Goal: Transaction & Acquisition: Purchase product/service

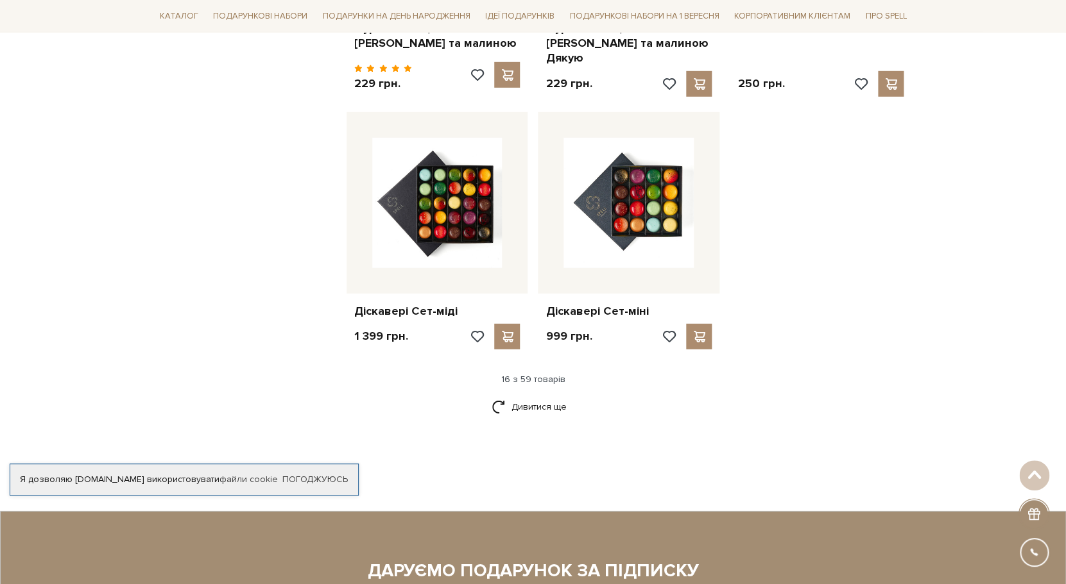
scroll to position [1628, 0]
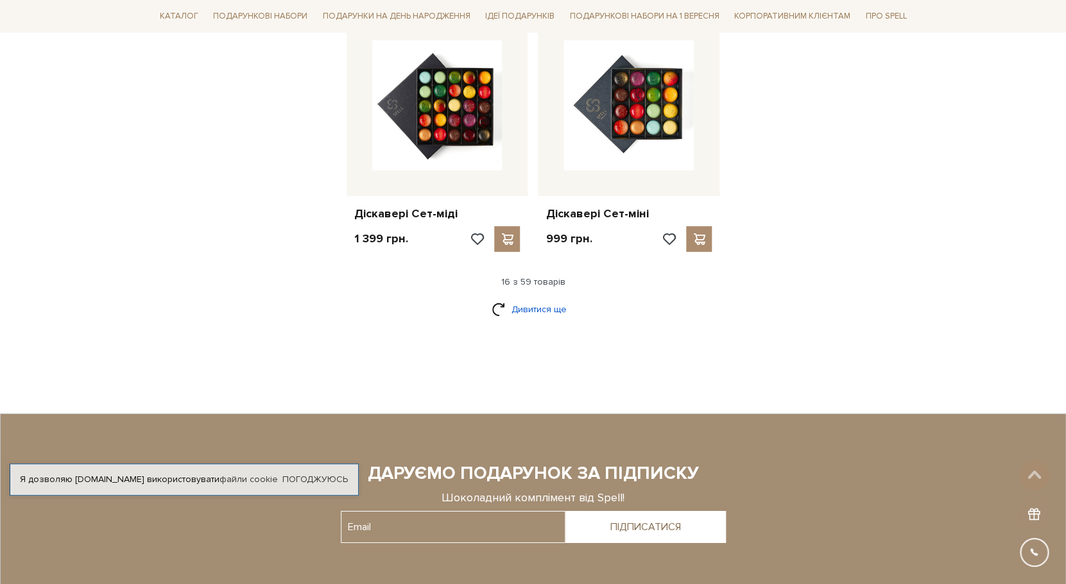
click at [525, 298] on link "Дивитися ще" at bounding box center [532, 309] width 83 height 22
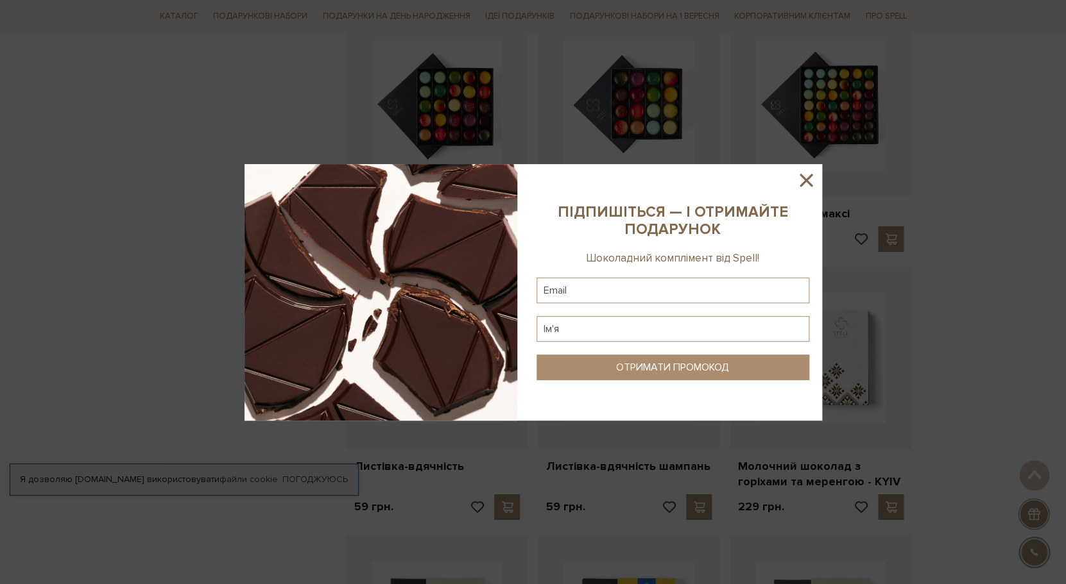
click at [808, 180] on icon at bounding box center [805, 180] width 13 height 13
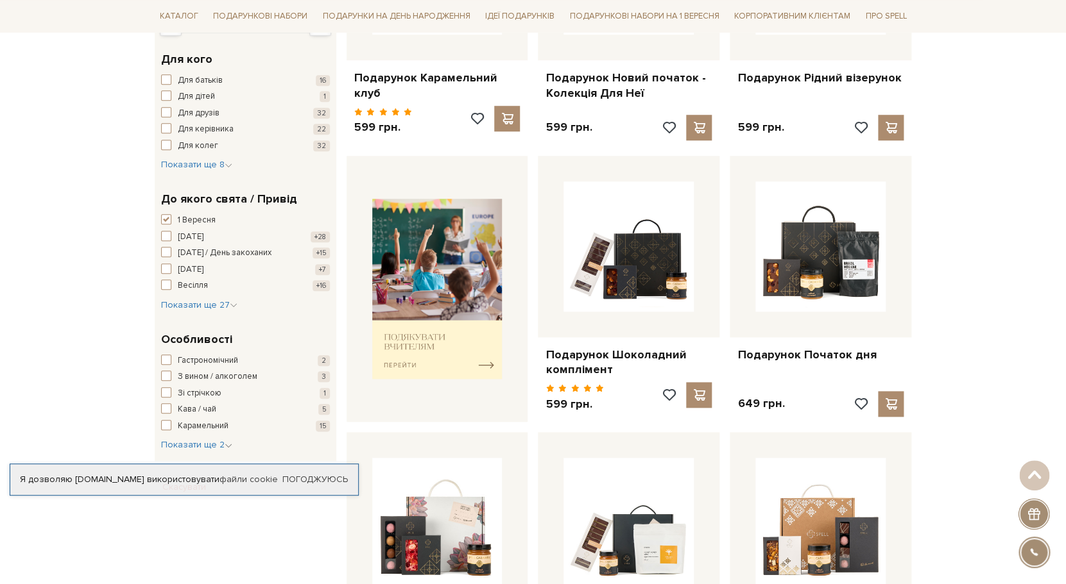
scroll to position [369, 0]
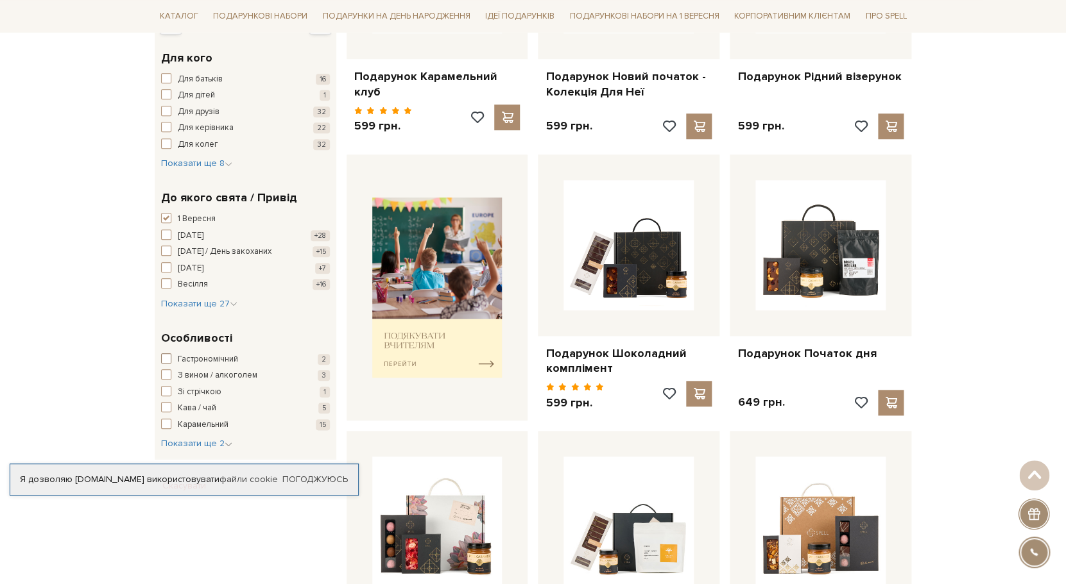
click at [167, 359] on span "button" at bounding box center [166, 359] width 10 height 10
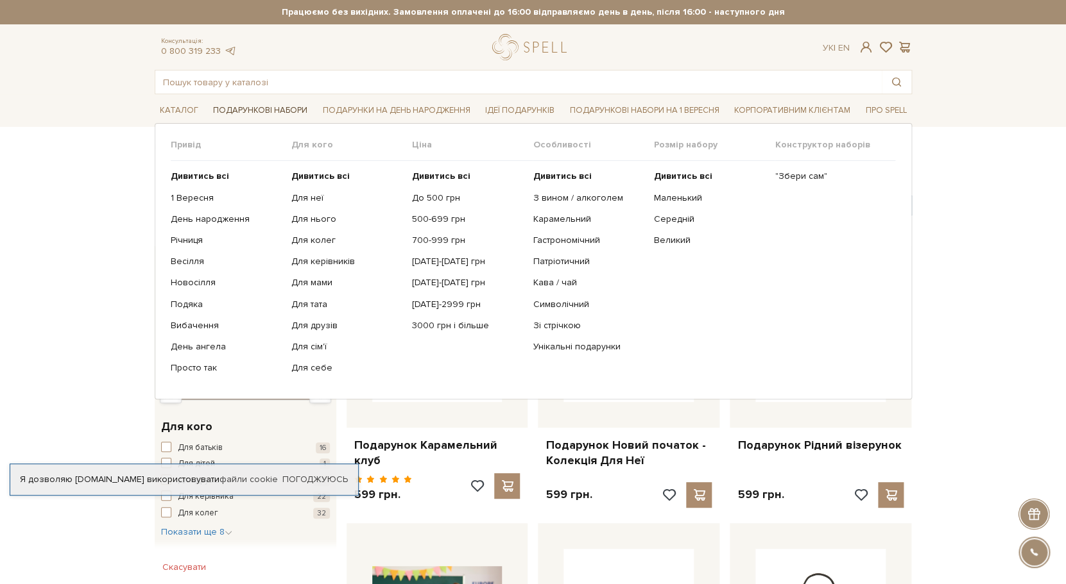
click at [289, 105] on link "Подарункові набори" at bounding box center [260, 111] width 105 height 20
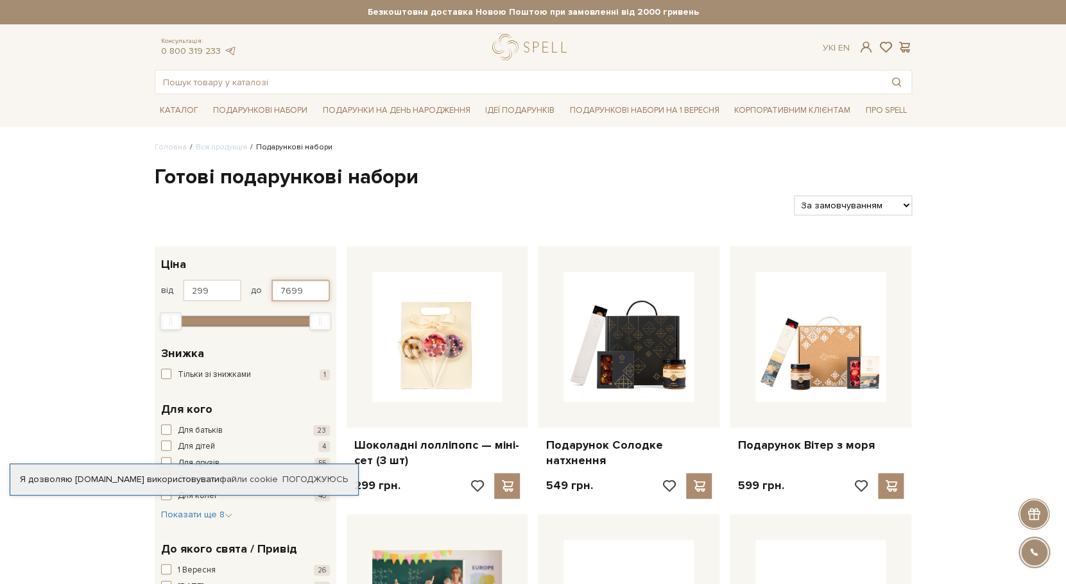
drag, startPoint x: 280, startPoint y: 291, endPoint x: 326, endPoint y: 293, distance: 45.6
click at [326, 293] on input "7699" at bounding box center [300, 291] width 58 height 22
type input "1200"
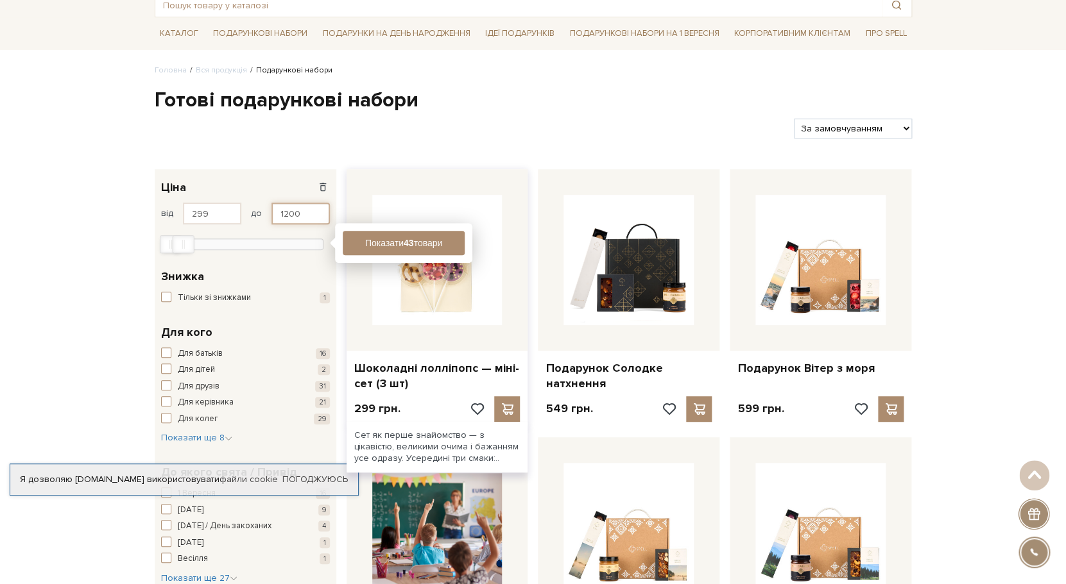
scroll to position [83, 0]
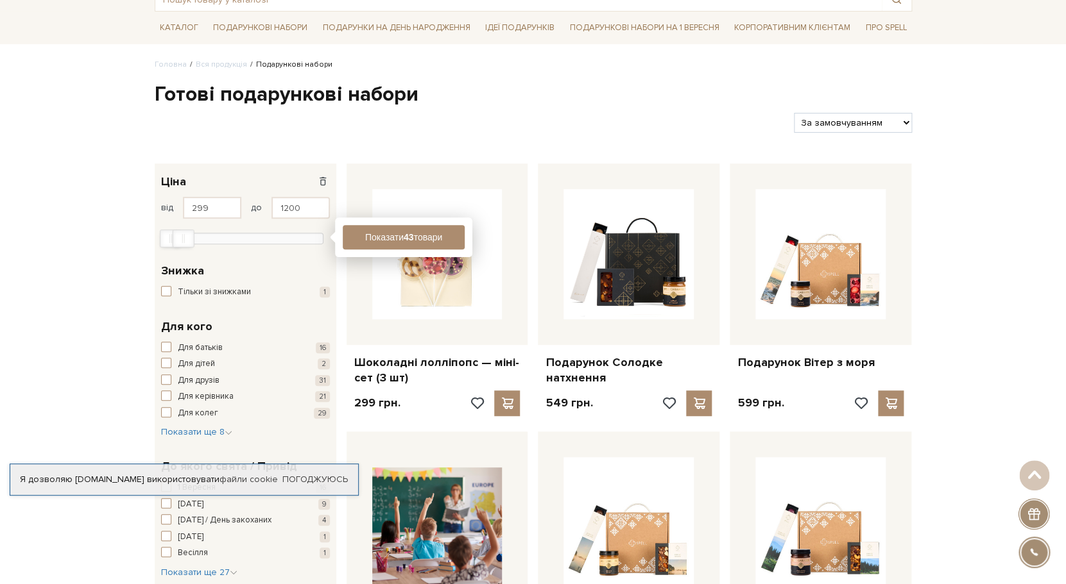
click at [332, 473] on div "Я дозволяю spellchocolate.com використовувати файли cookie Погоджуюсь" at bounding box center [184, 480] width 349 height 32
click at [323, 475] on link "Погоджуюсь" at bounding box center [314, 480] width 65 height 12
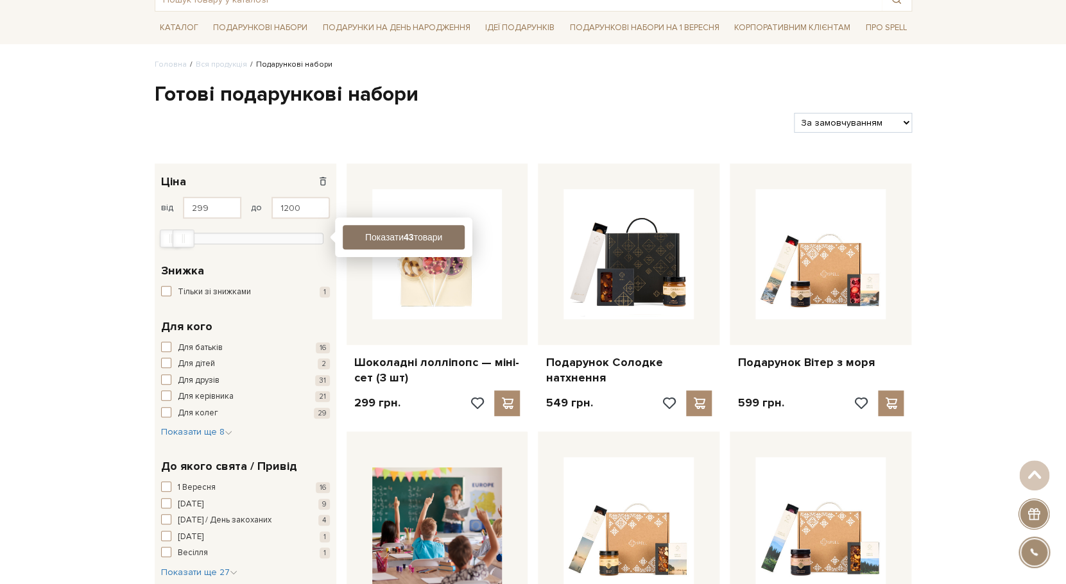
click at [411, 241] on b "43" at bounding box center [408, 237] width 10 height 10
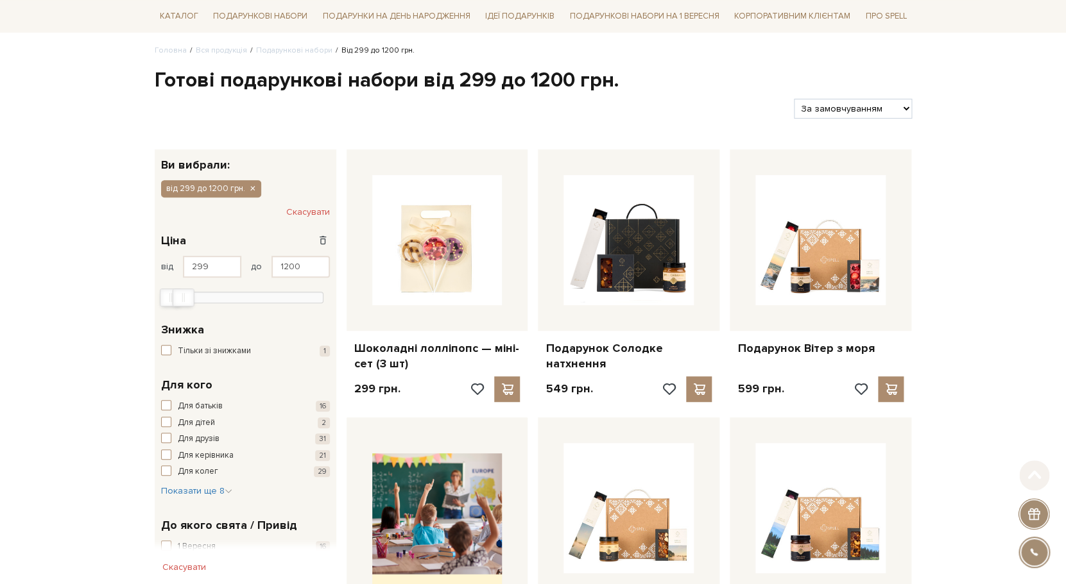
scroll to position [99, 0]
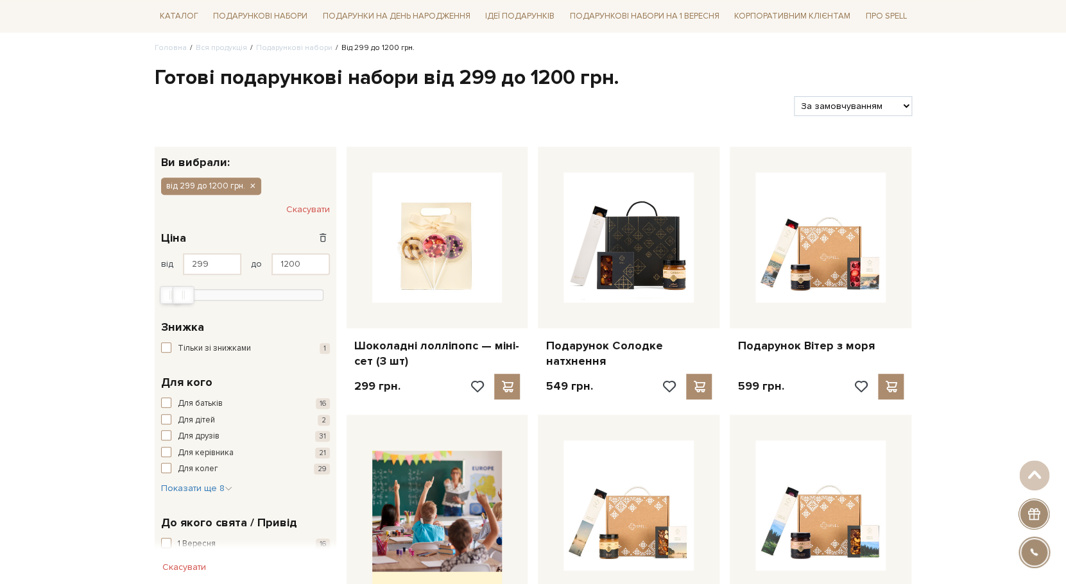
select select "https://spellchocolate.com/our-productions/podarunkovi-box/?sort=p.price&order=…"
click option "За Ціною (зростання)" at bounding box center [0, 0] width 0 height 0
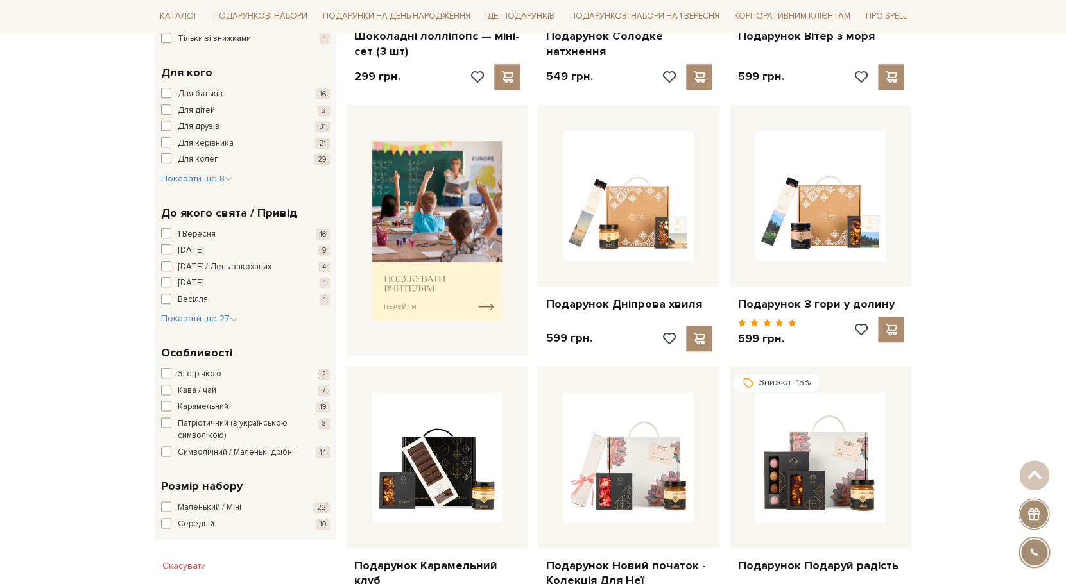
scroll to position [411, 0]
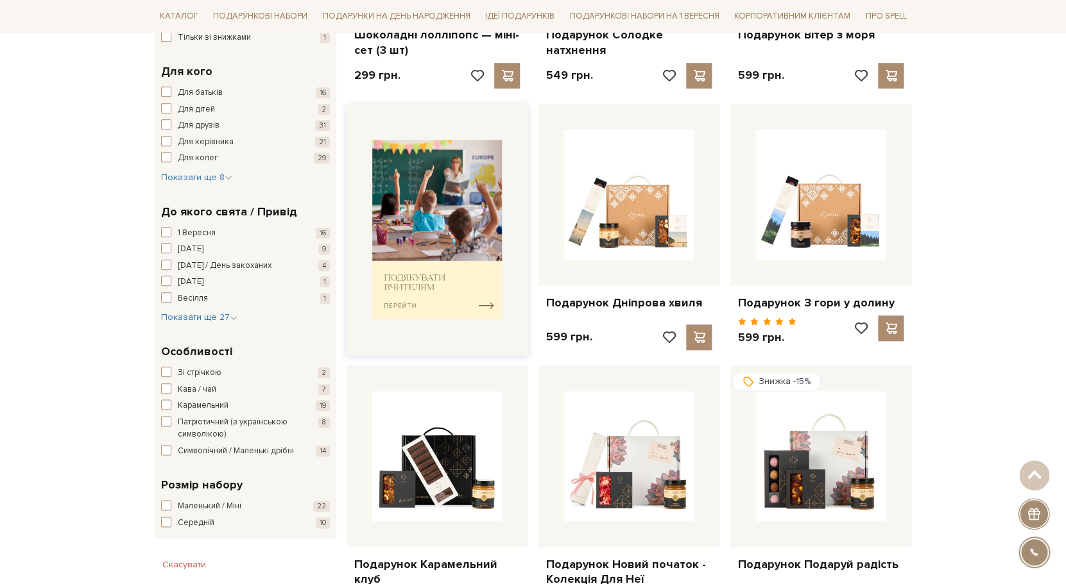
click at [454, 220] on img at bounding box center [437, 230] width 130 height 180
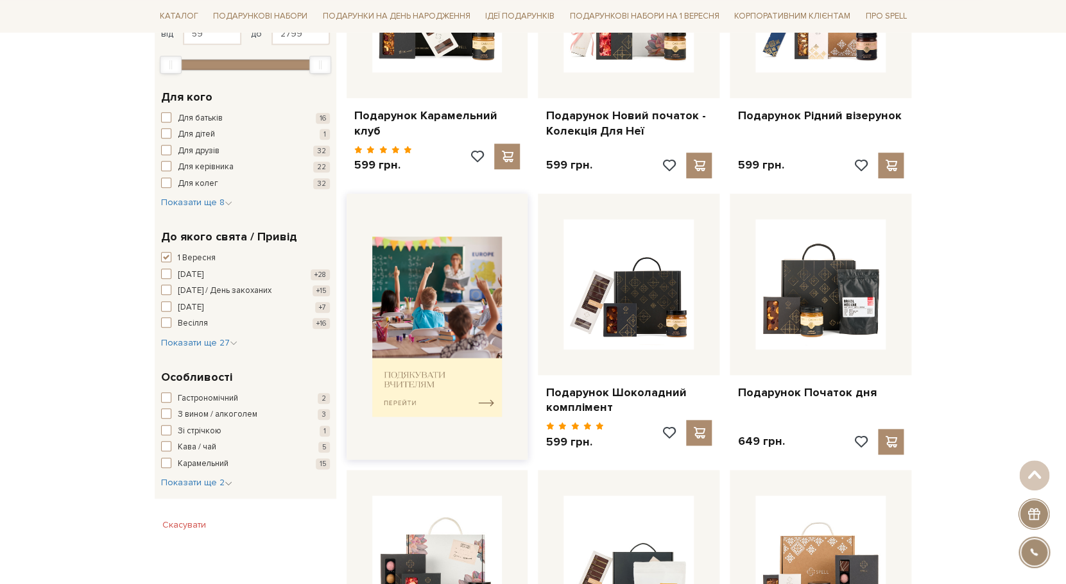
scroll to position [337, 0]
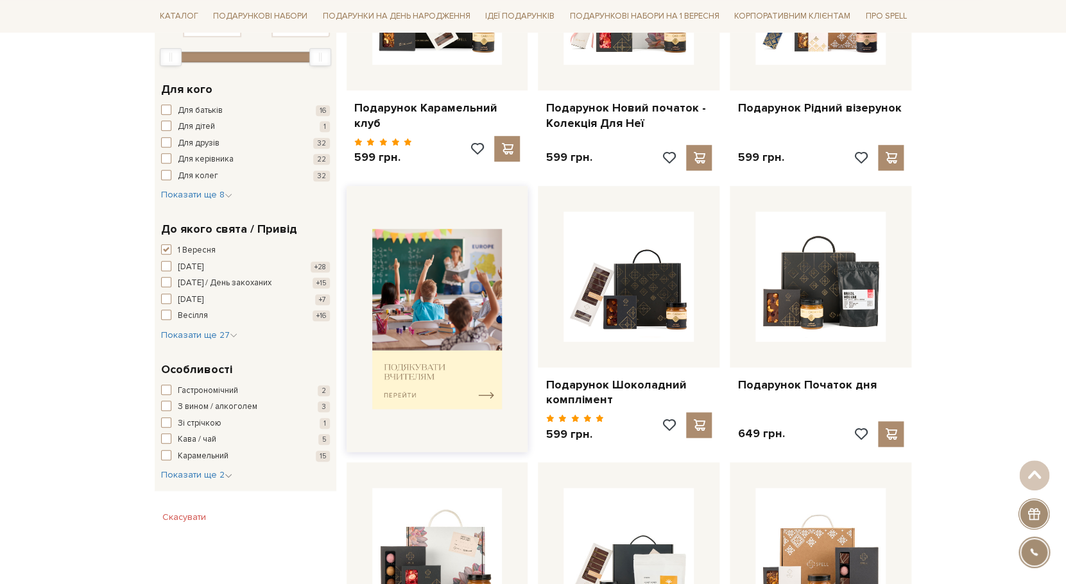
click at [491, 391] on img at bounding box center [437, 319] width 130 height 180
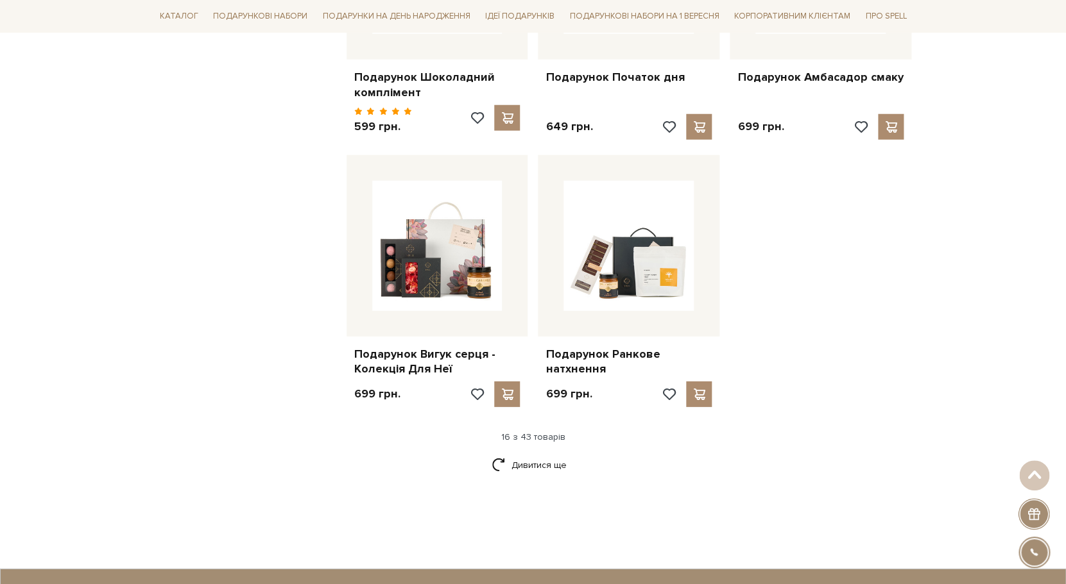
scroll to position [1458, 0]
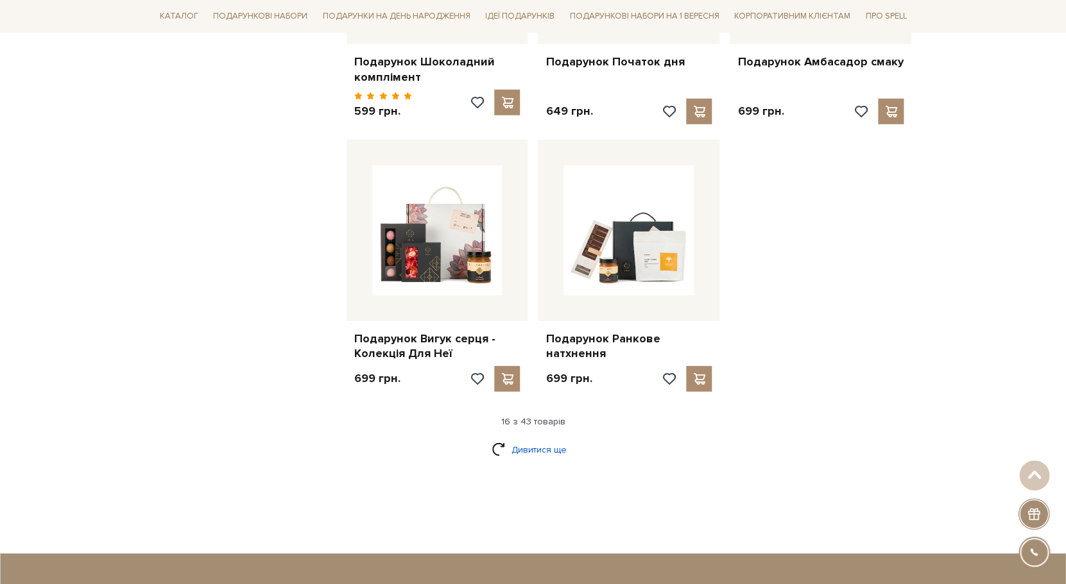
click at [543, 439] on link "Дивитися ще" at bounding box center [532, 450] width 83 height 22
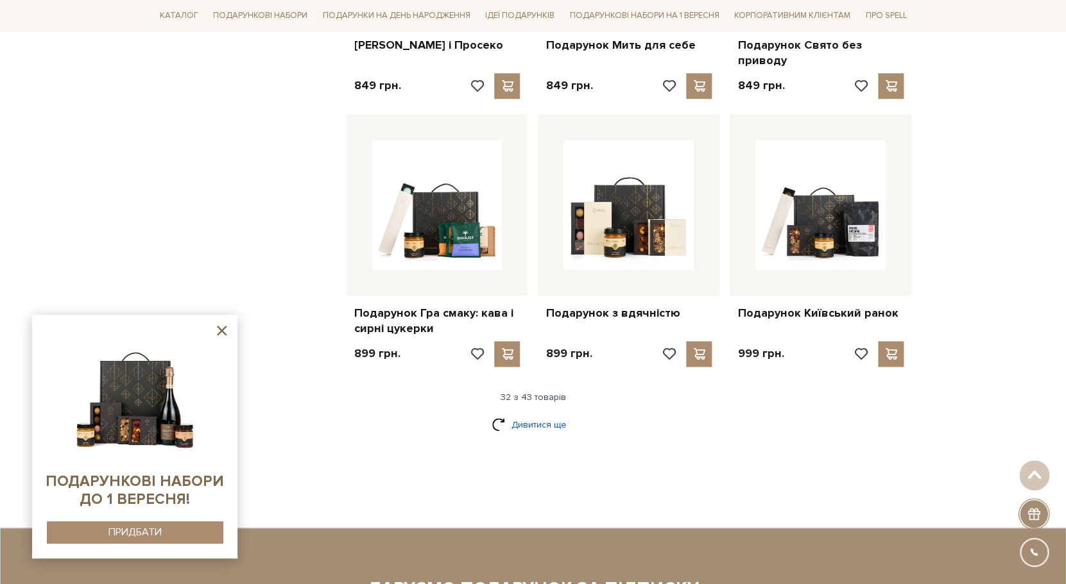
scroll to position [2847, 0]
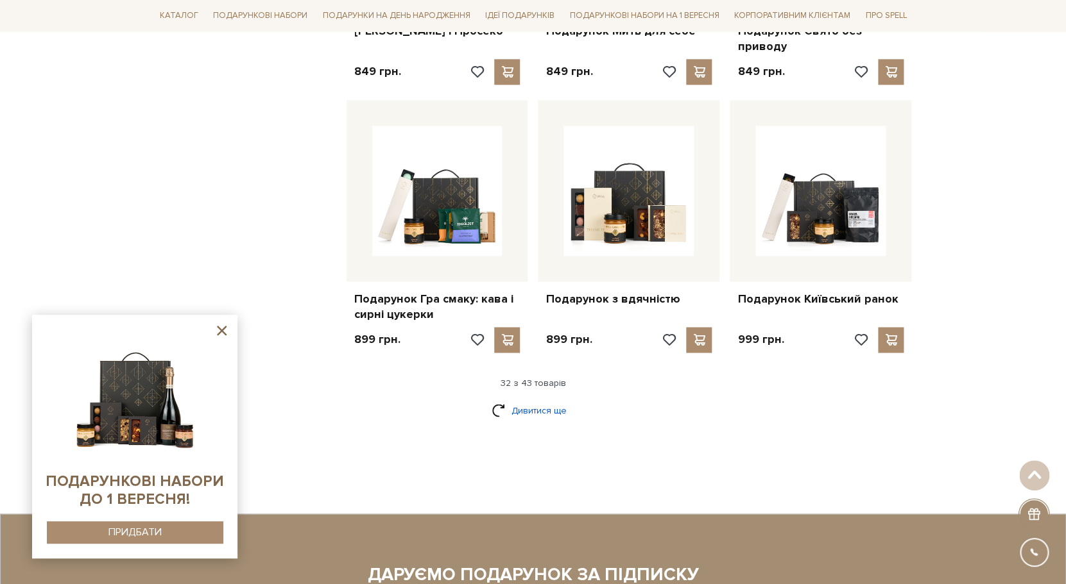
click at [539, 402] on link "Дивитися ще" at bounding box center [532, 410] width 83 height 22
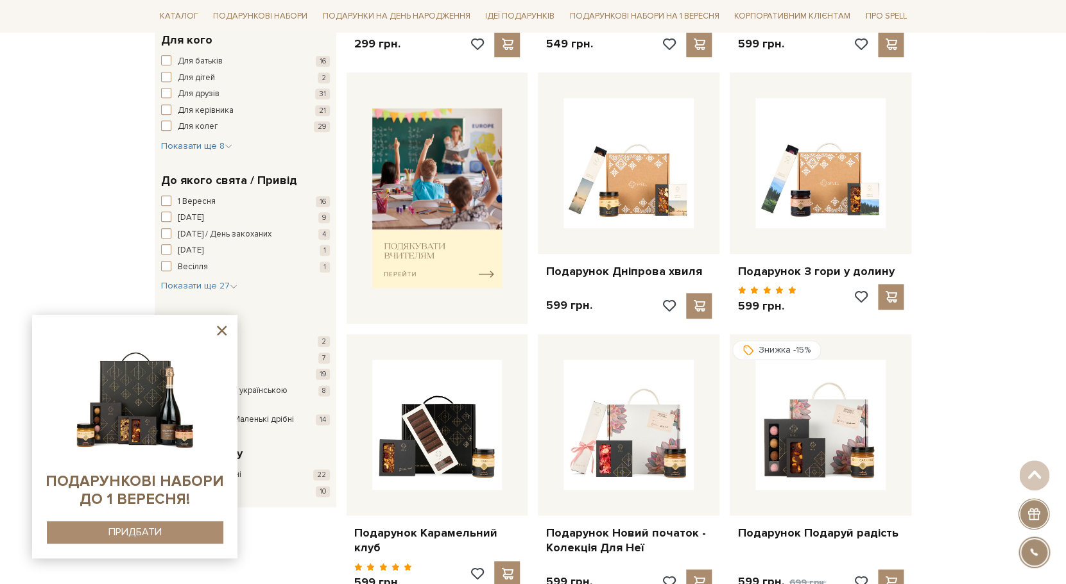
scroll to position [443, 0]
click at [222, 327] on icon at bounding box center [222, 331] width 16 height 16
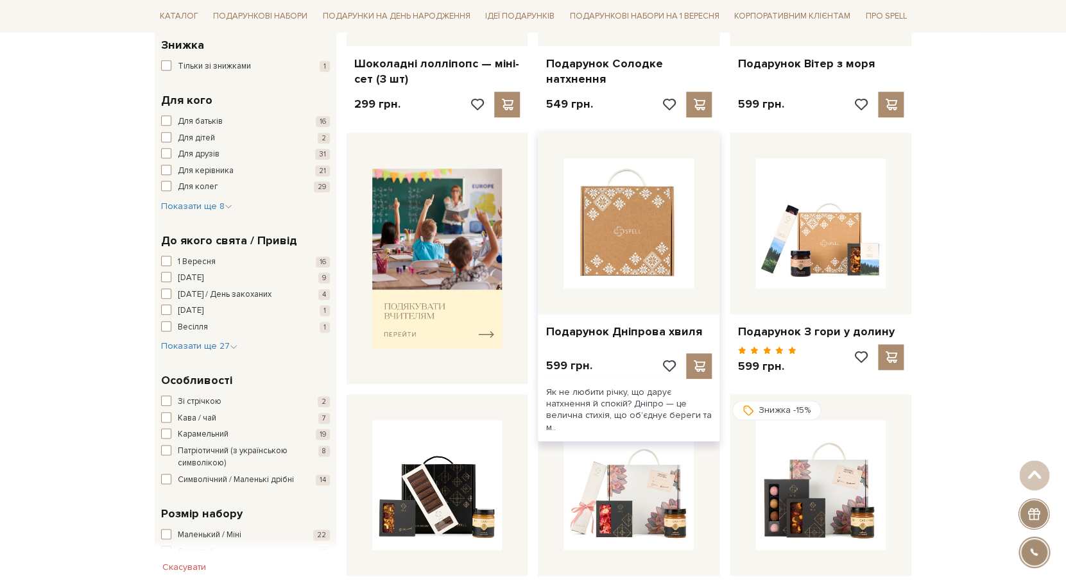
scroll to position [371, 0]
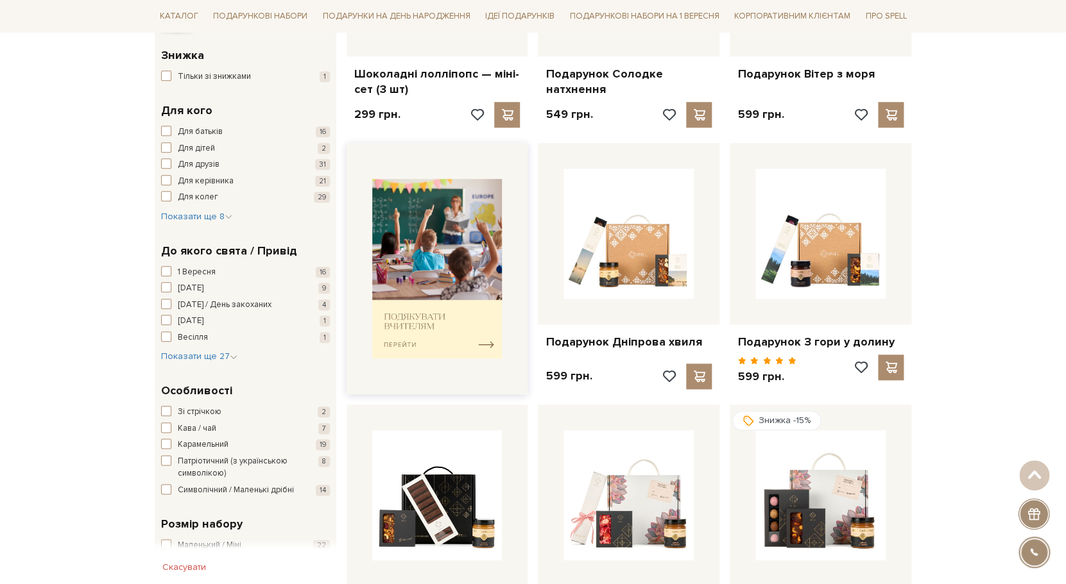
click at [484, 341] on img at bounding box center [437, 269] width 130 height 180
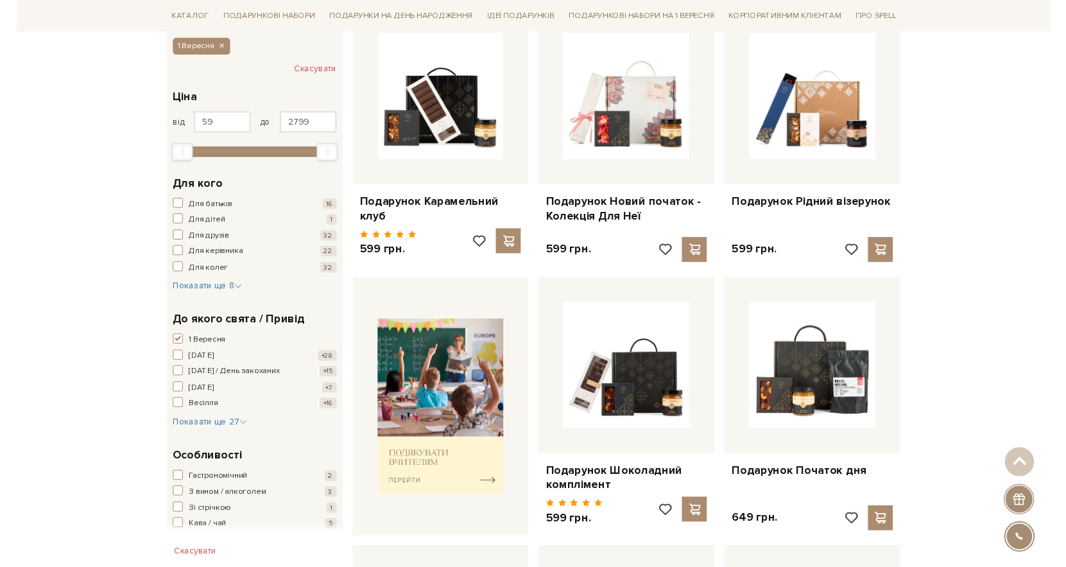
scroll to position [239, 0]
